Goal: Transaction & Acquisition: Book appointment/travel/reservation

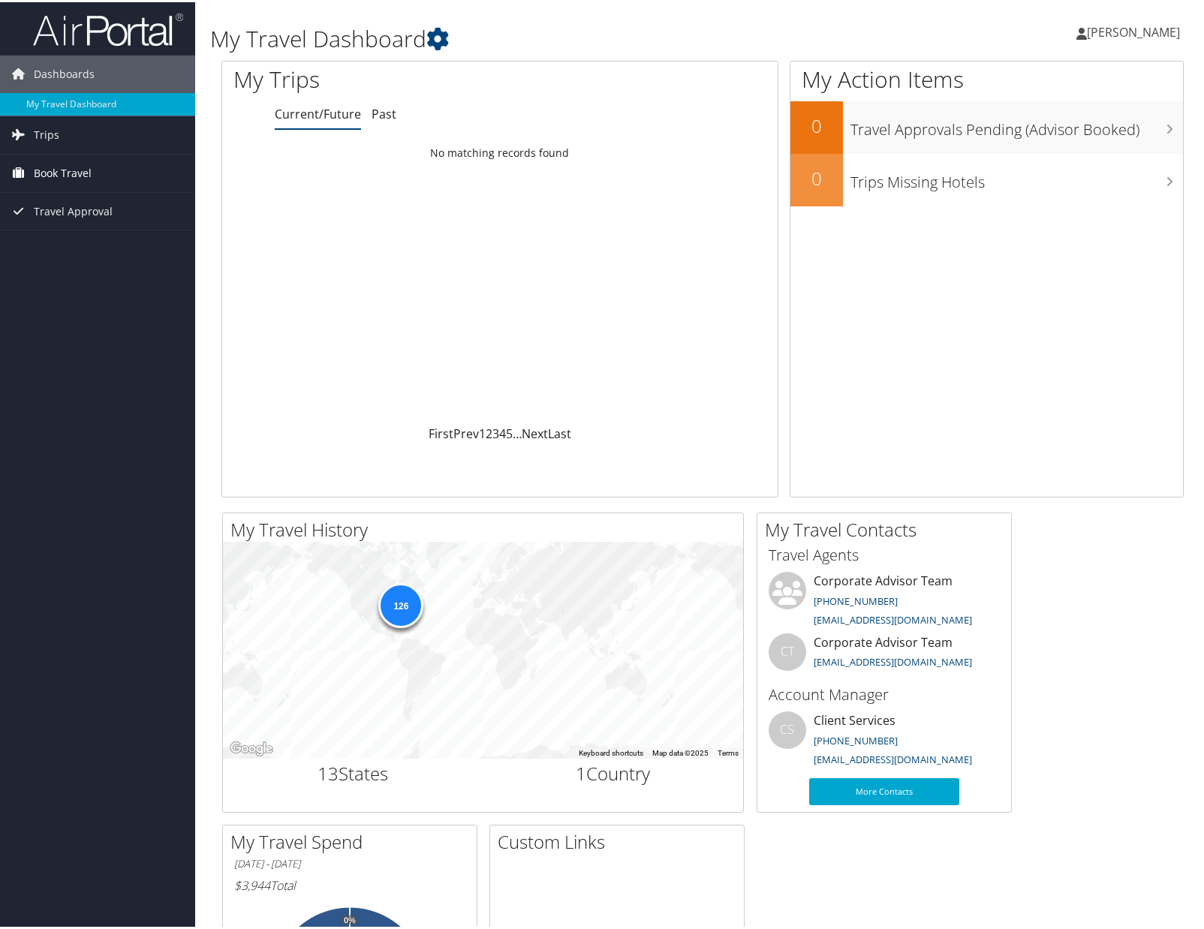
click at [60, 172] on span "Book Travel" at bounding box center [63, 171] width 58 height 38
click at [56, 249] on link "Book/Manage Online Trips" at bounding box center [97, 246] width 195 height 23
click at [76, 246] on link "Book/Manage Online Trips" at bounding box center [97, 246] width 195 height 23
click at [70, 242] on link "Book/Manage Online Trips" at bounding box center [97, 246] width 195 height 23
